Goal: Find specific page/section: Find specific page/section

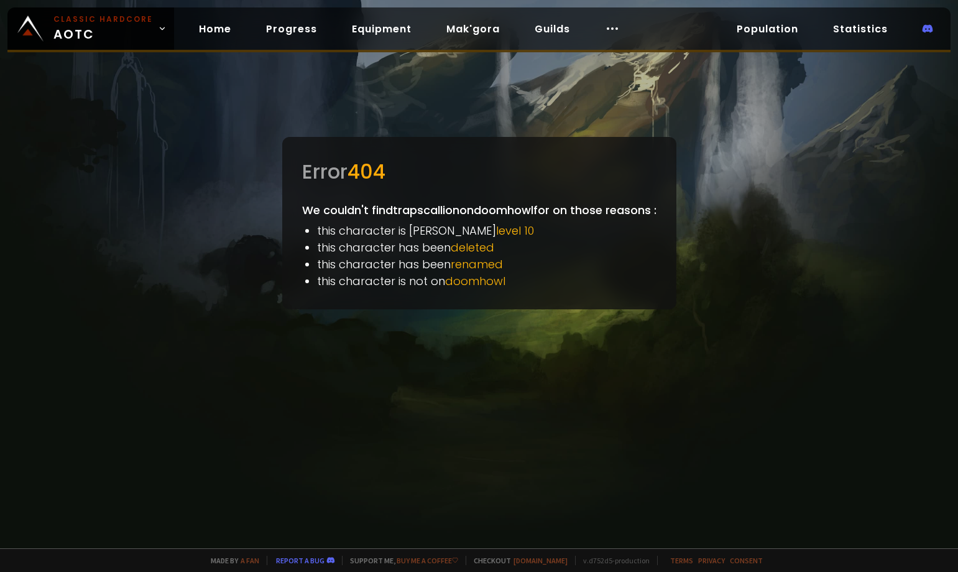
click at [233, 75] on div at bounding box center [479, 286] width 958 height 572
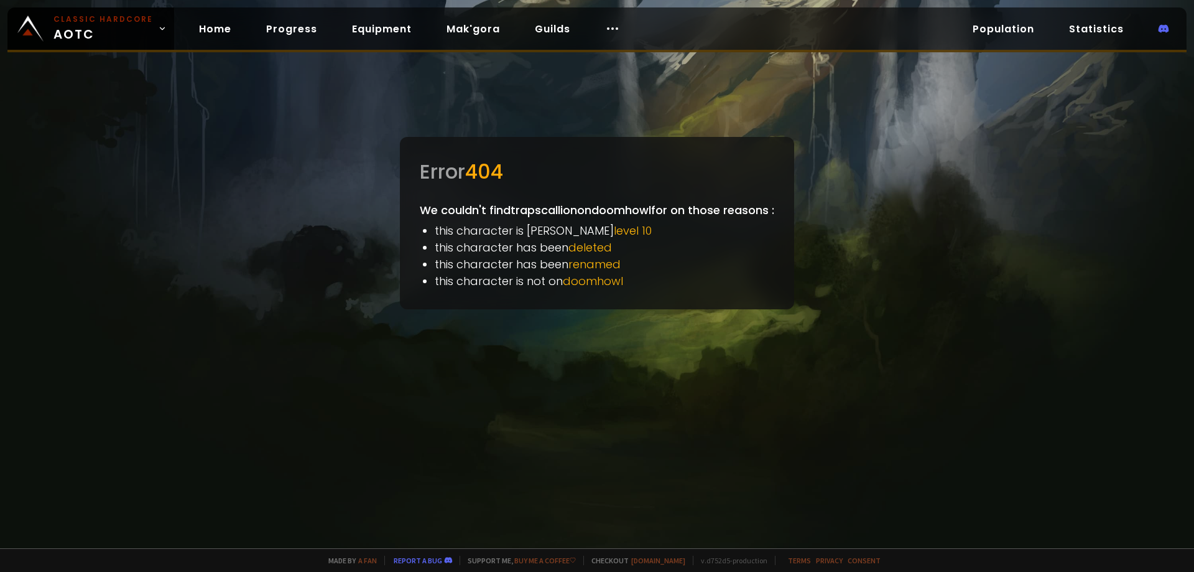
click at [285, 157] on div at bounding box center [597, 286] width 1194 height 572
click at [221, 29] on link "Home" at bounding box center [215, 29] width 52 height 26
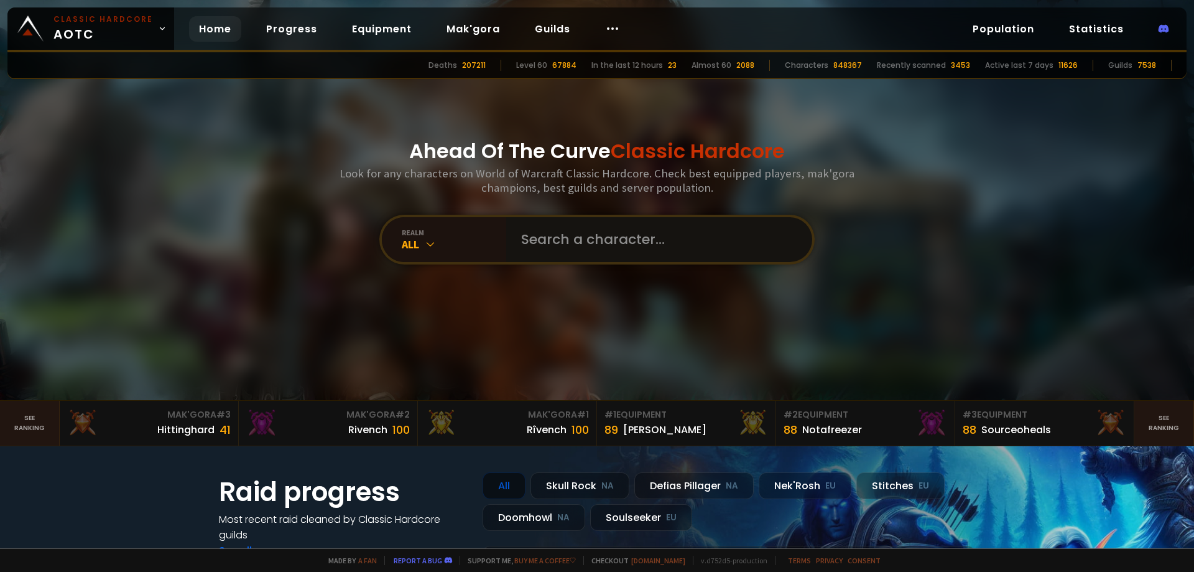
click at [575, 236] on input "text" at bounding box center [656, 239] width 284 height 45
type input "Trapscallion"
click at [421, 233] on div "realm" at bounding box center [454, 232] width 104 height 9
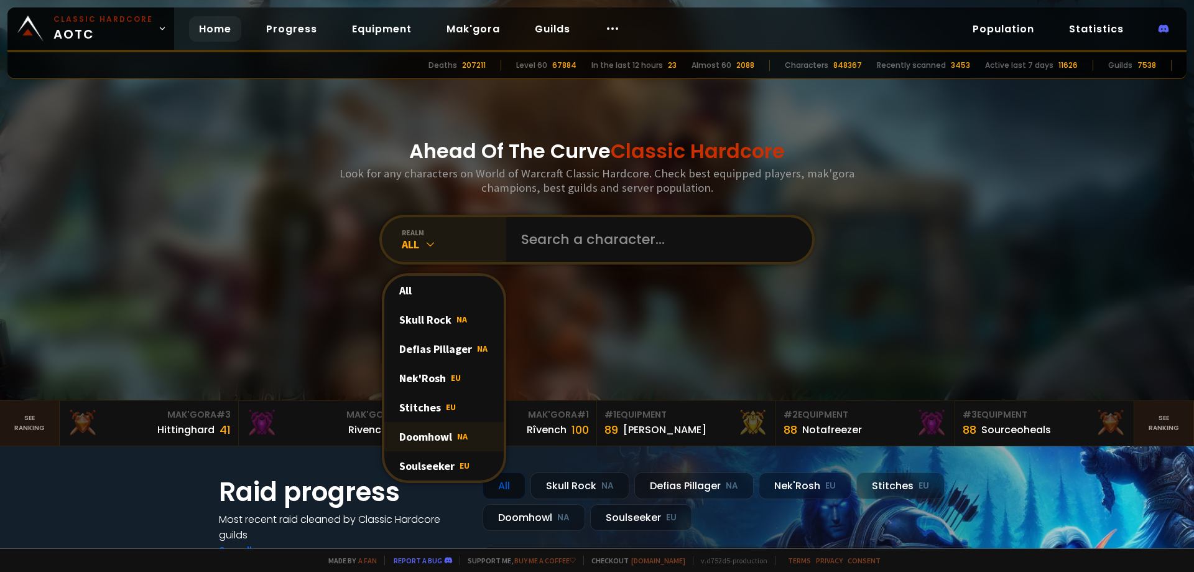
click at [423, 438] on div "Doomhowl NA" at bounding box center [443, 436] width 119 height 29
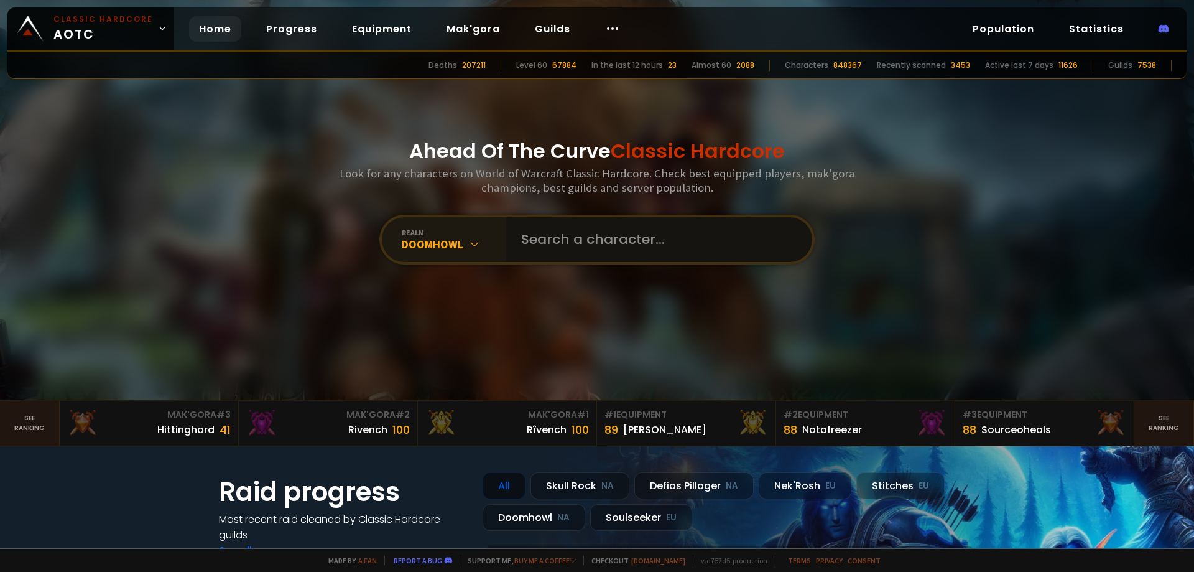
click at [554, 244] on input "text" at bounding box center [656, 239] width 284 height 45
type input "Trapscallion"
